Goal: Information Seeking & Learning: Learn about a topic

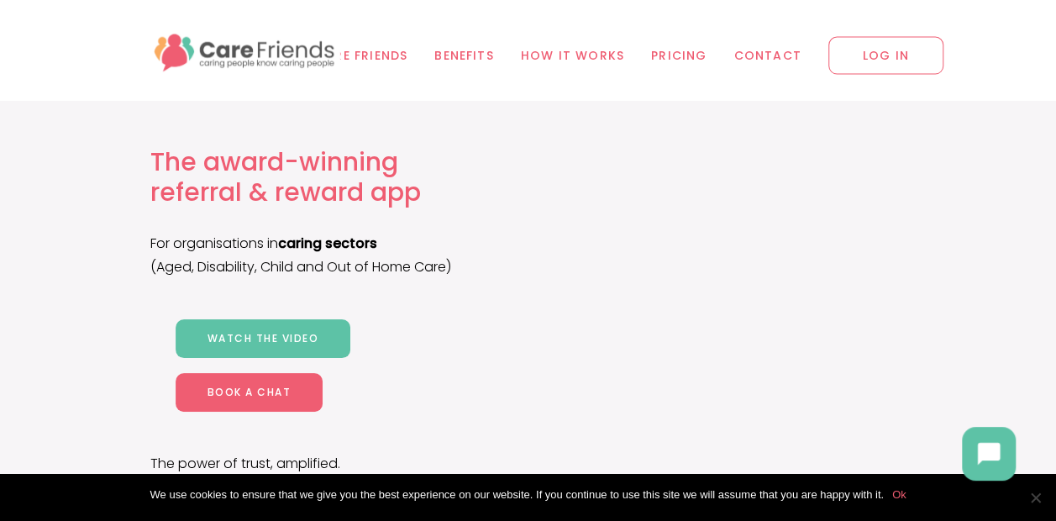
click at [459, 56] on span "Benefits" at bounding box center [464, 55] width 60 height 19
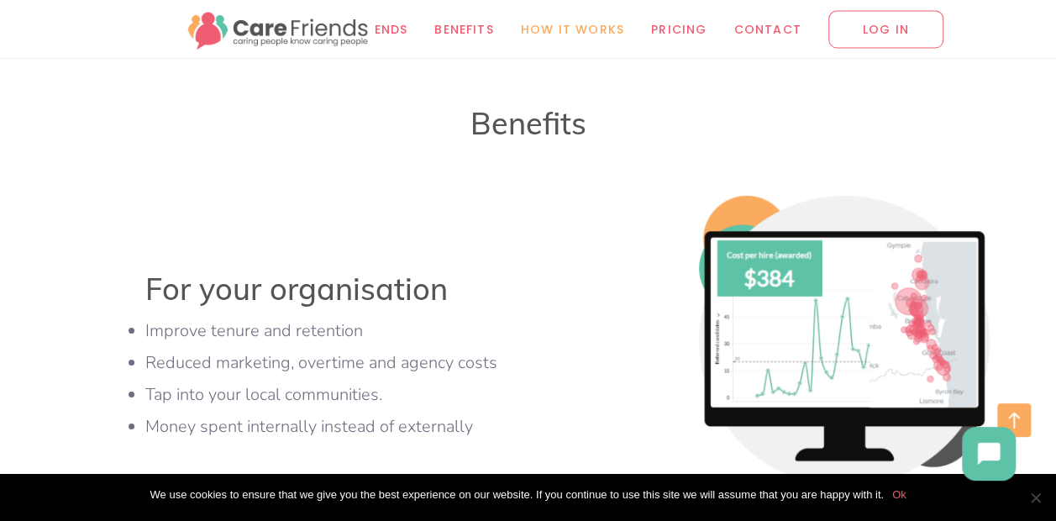
click at [568, 34] on span "How it works" at bounding box center [572, 28] width 103 height 19
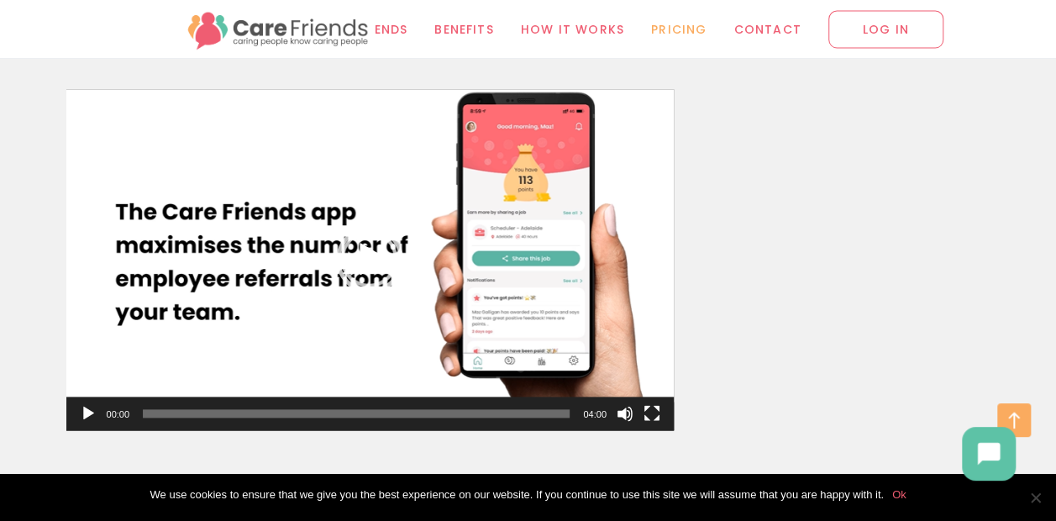
click at [674, 34] on span "Pricing" at bounding box center [678, 28] width 55 height 19
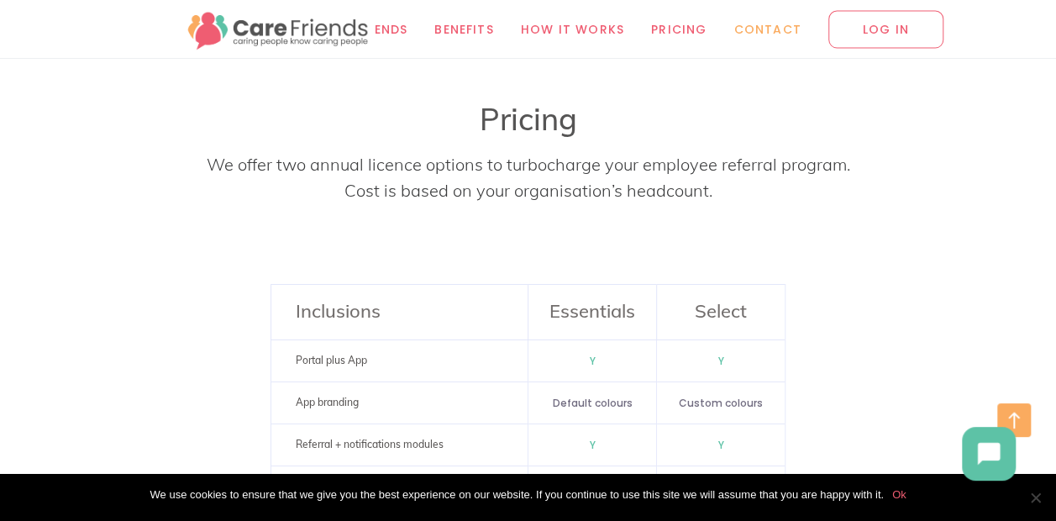
click at [761, 29] on span "Contact" at bounding box center [766, 28] width 67 height 19
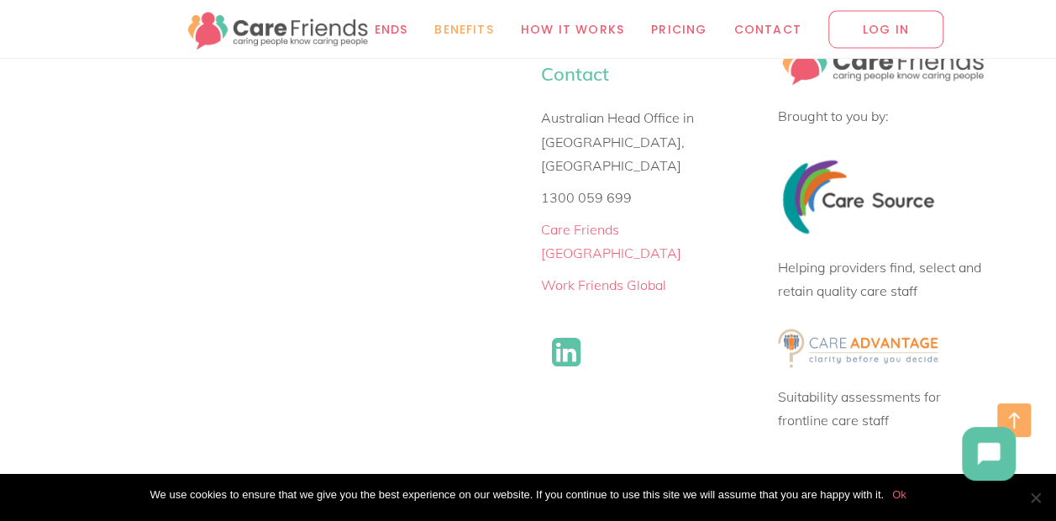
click at [452, 25] on span "Benefits" at bounding box center [464, 28] width 60 height 19
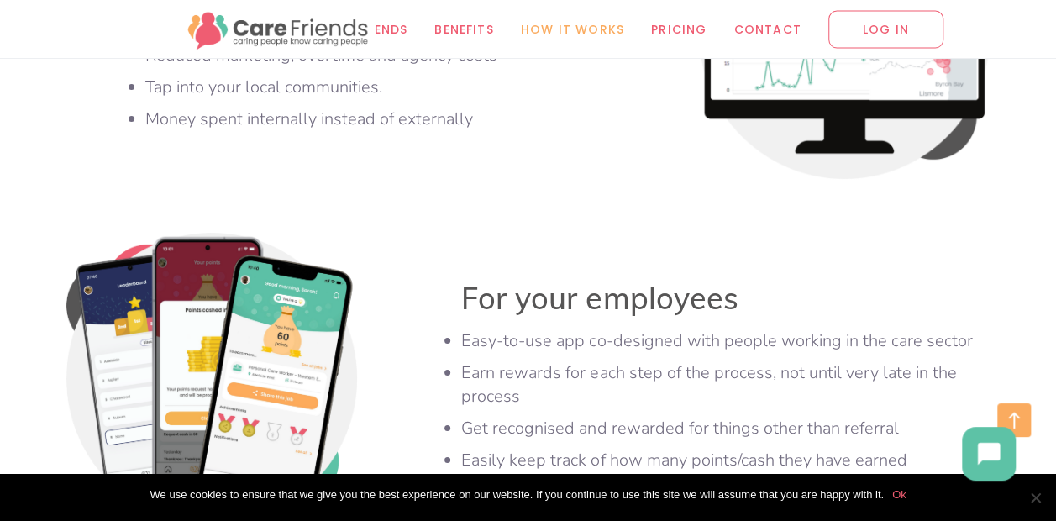
scroll to position [5756, 0]
